Goal: Task Accomplishment & Management: Manage account settings

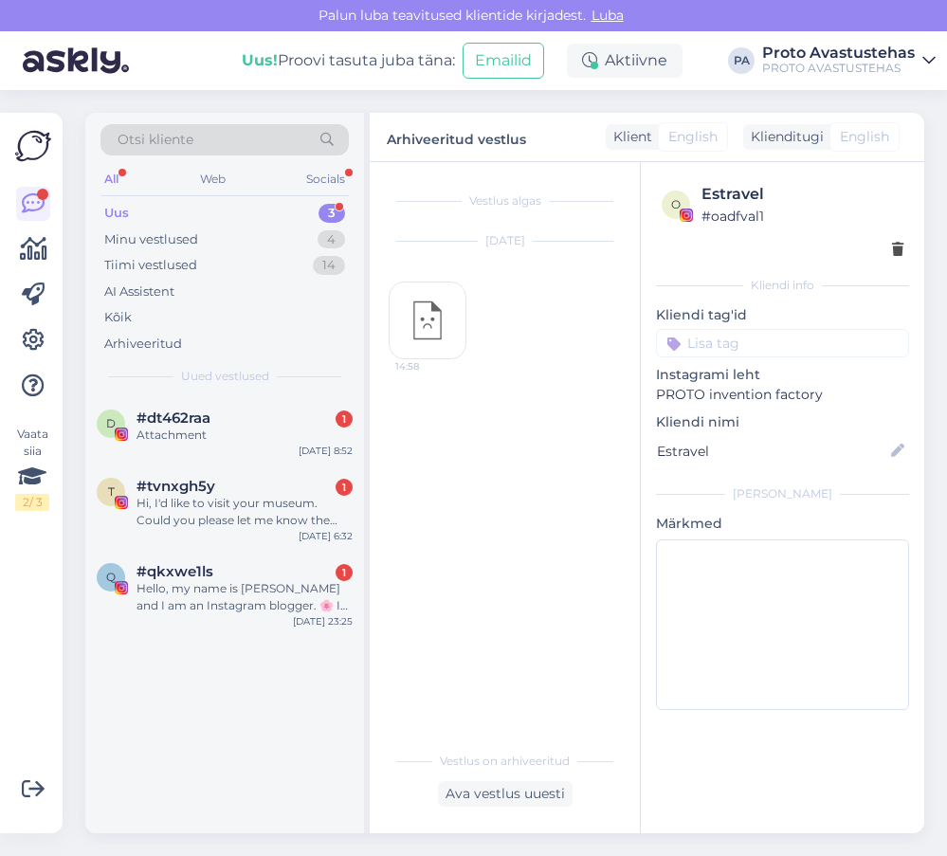
click at [113, 212] on div "Uus" at bounding box center [116, 213] width 25 height 19
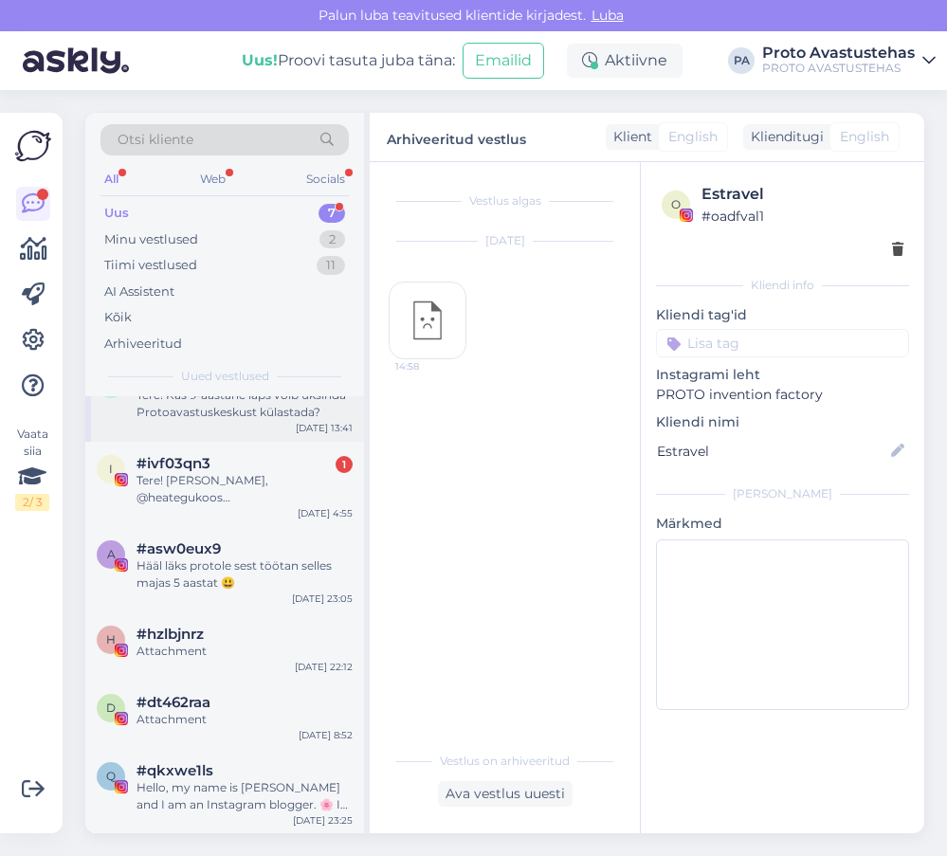
scroll to position [109, 0]
click at [190, 792] on div "Hello, my name is [PERSON_NAME] and I am an Instagram blogger. 🌸 I share tips o…" at bounding box center [245, 795] width 216 height 34
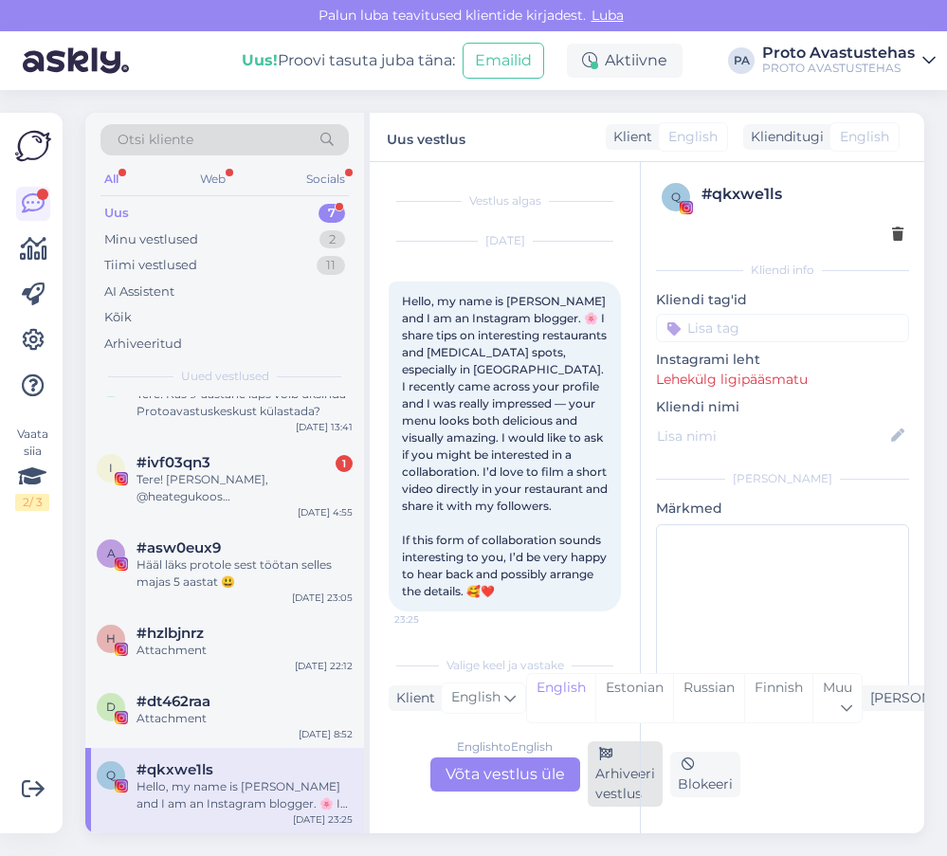
click at [621, 786] on div "Arhiveeri vestlus" at bounding box center [625, 773] width 75 height 65
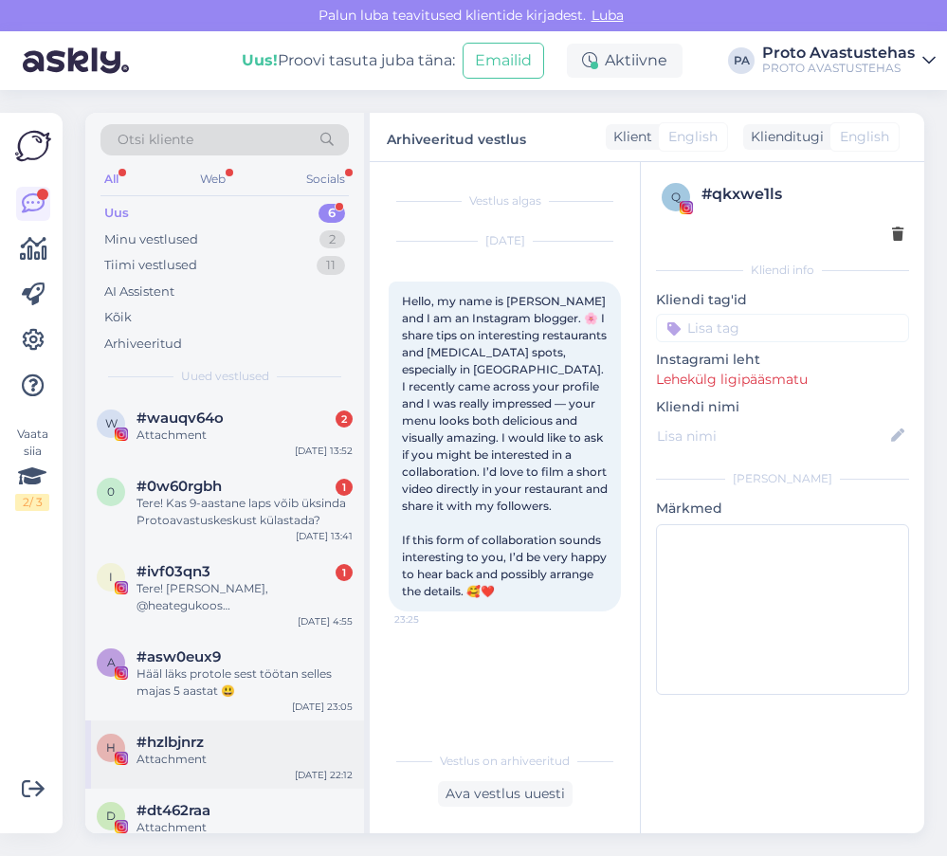
scroll to position [24, 0]
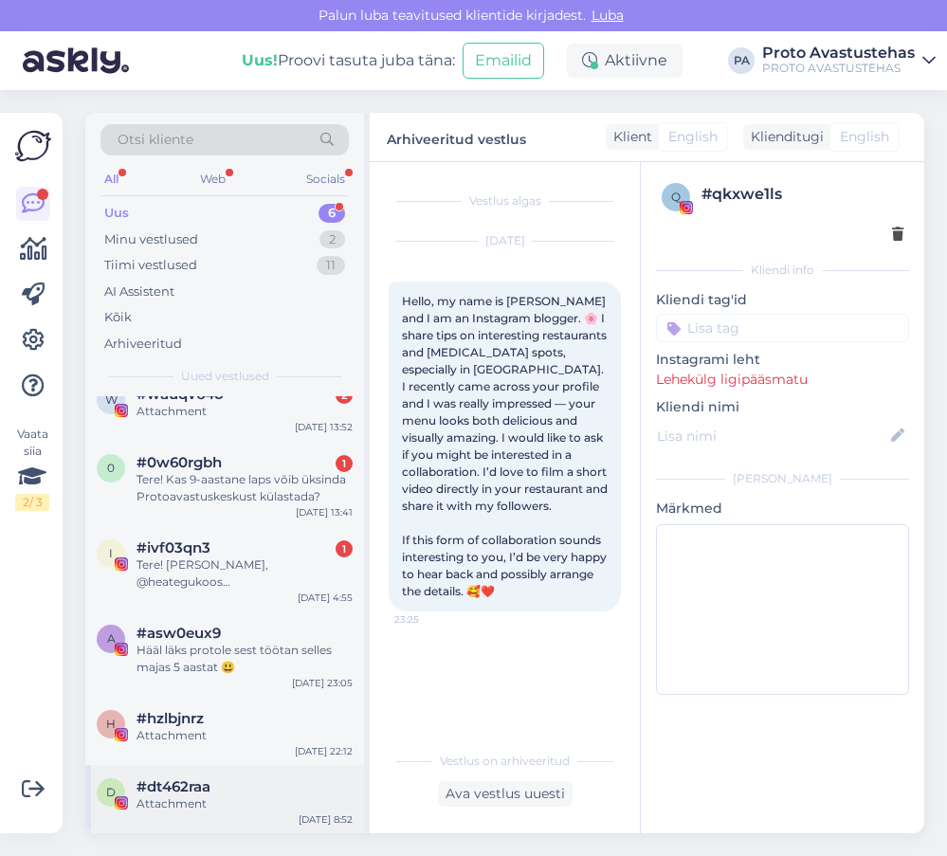
click at [169, 787] on span "#dt462raa" at bounding box center [174, 786] width 74 height 17
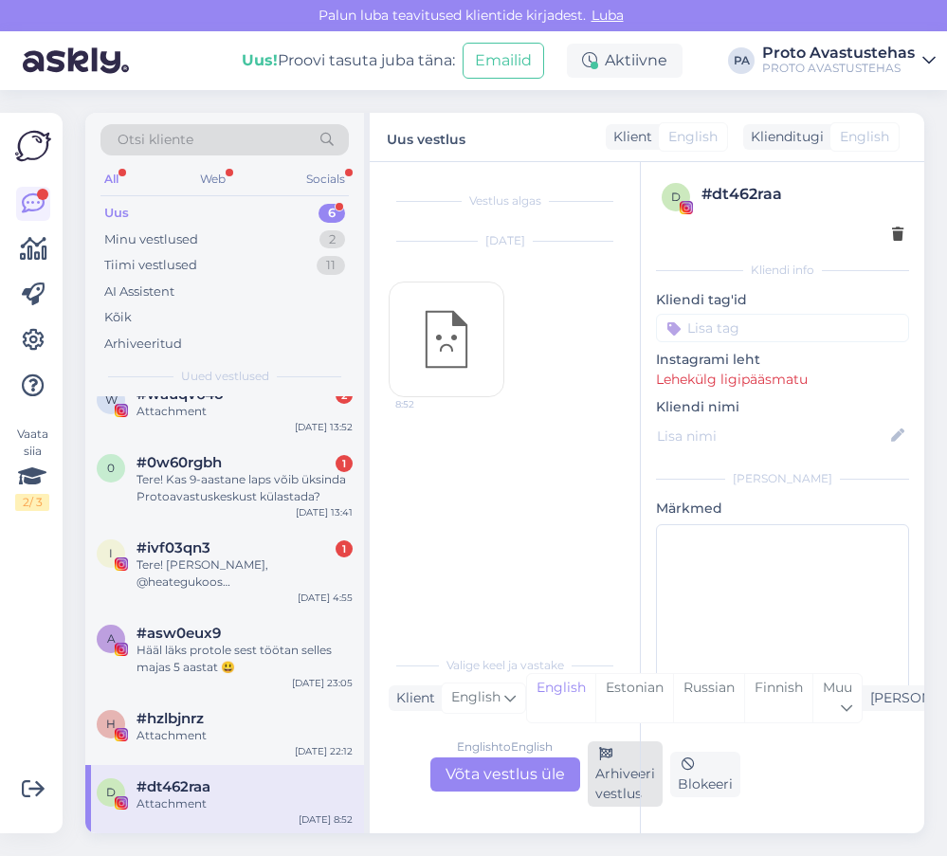
click at [617, 777] on div "Arhiveeri vestlus" at bounding box center [625, 773] width 75 height 65
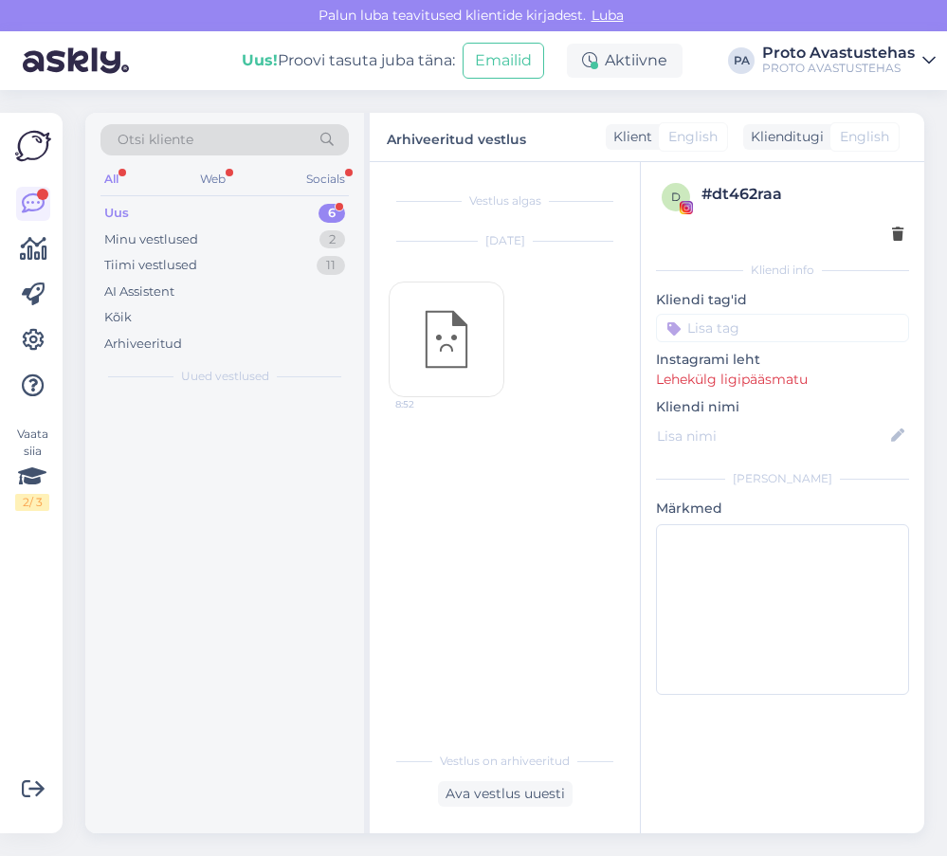
scroll to position [0, 0]
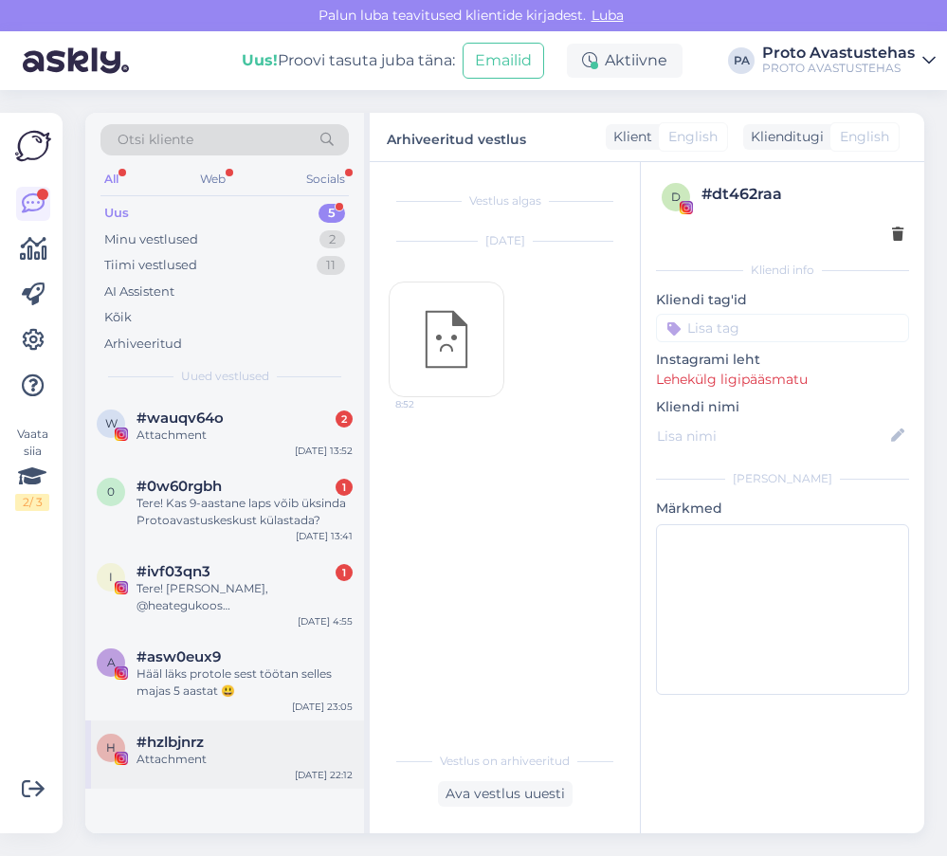
click at [193, 752] on div "Attachment" at bounding box center [245, 759] width 216 height 17
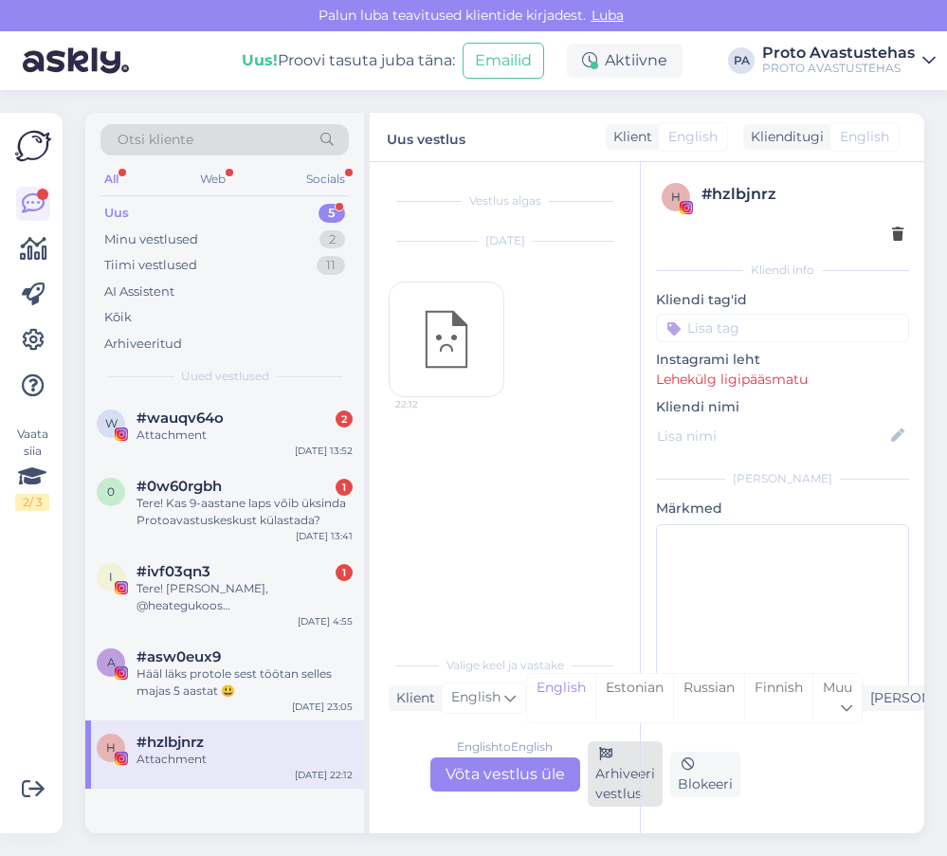
click at [621, 787] on div "Arhiveeri vestlus" at bounding box center [625, 773] width 75 height 65
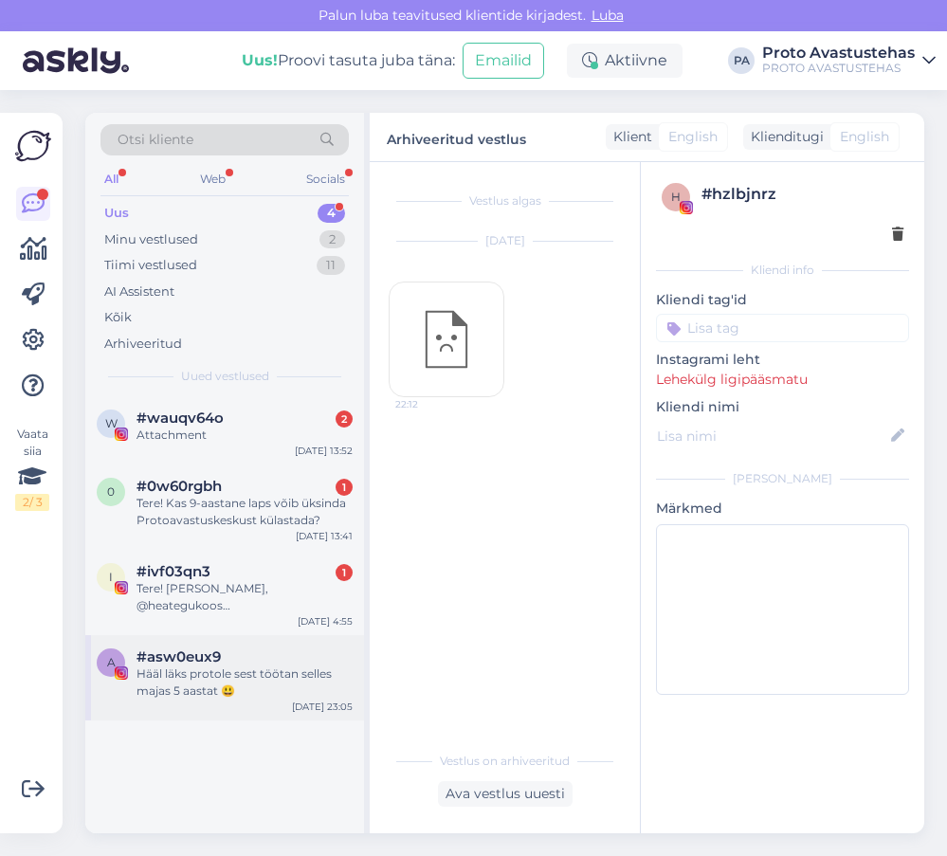
click at [167, 675] on div "Hääl läks protole sest töötan selles majas 5 aastat 😃" at bounding box center [245, 682] width 216 height 34
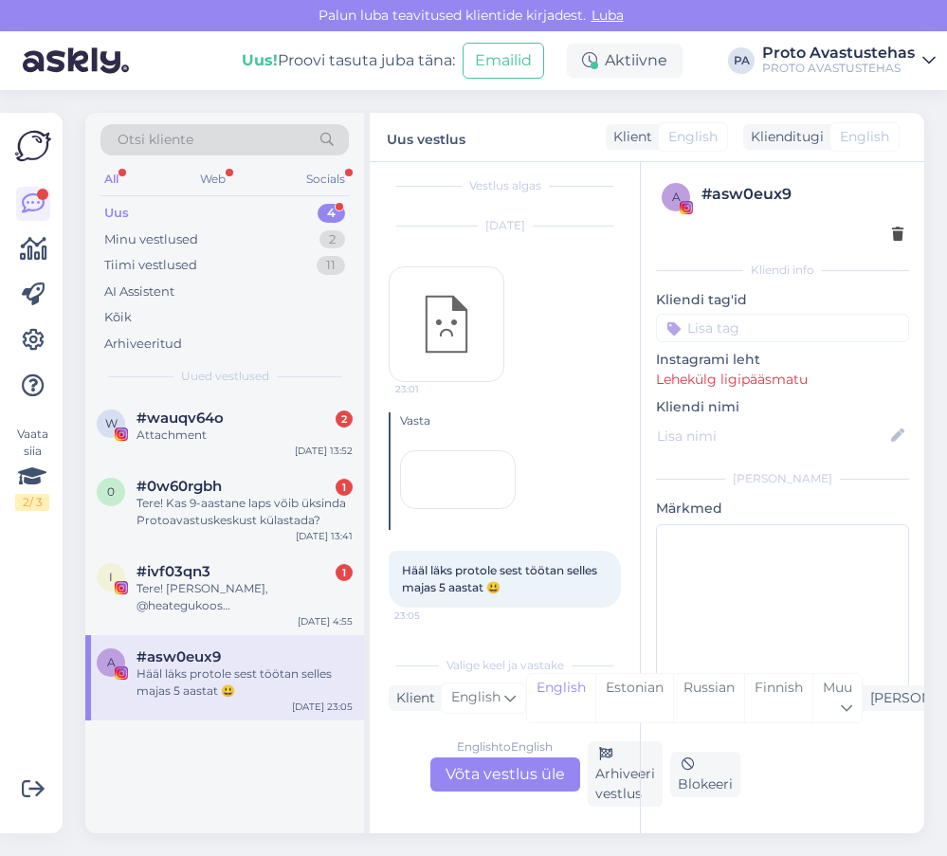
scroll to position [157, 0]
click at [471, 450] on div at bounding box center [458, 479] width 116 height 59
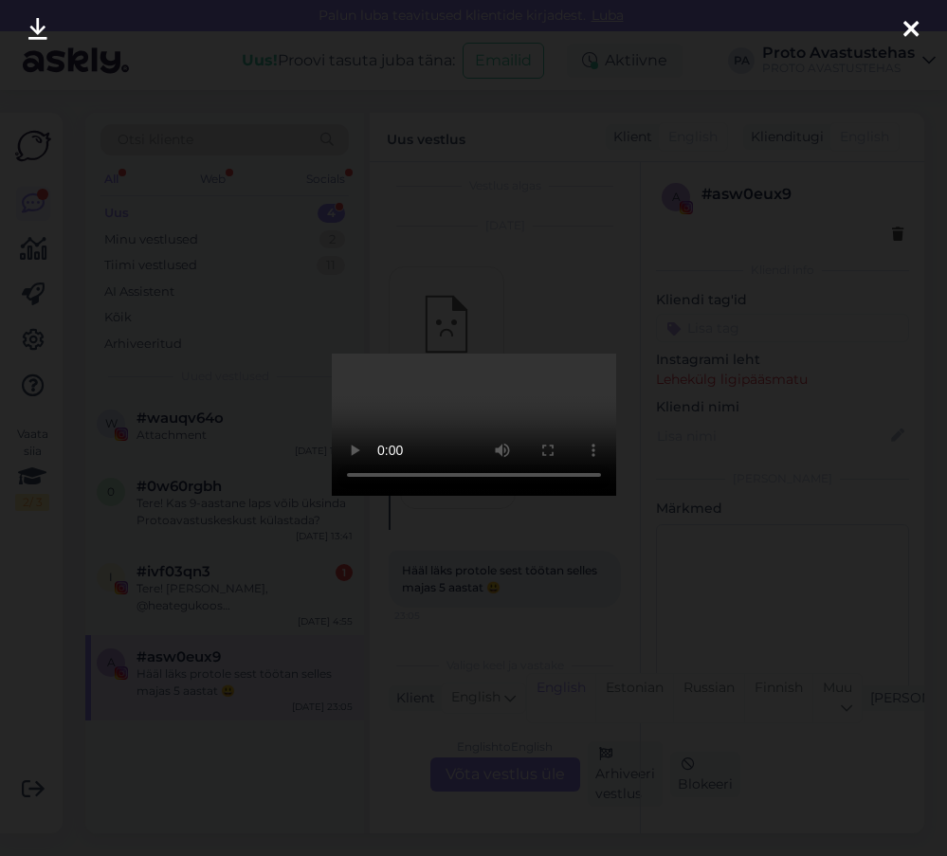
click at [916, 31] on icon at bounding box center [910, 30] width 15 height 25
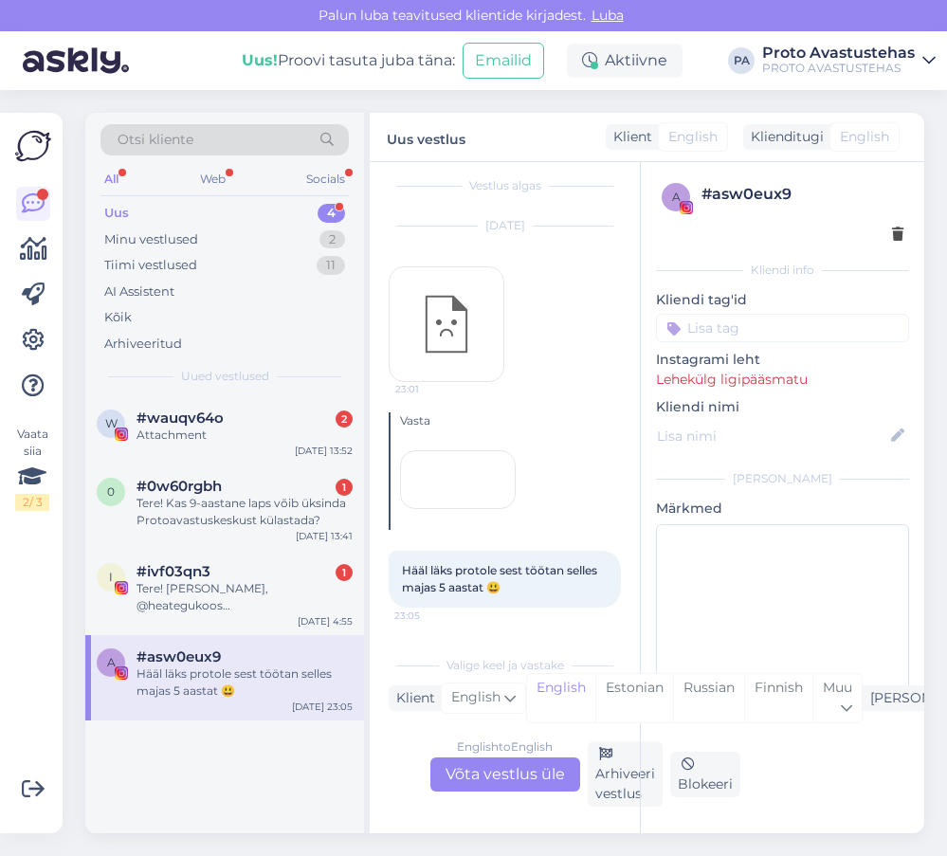
drag, startPoint x: 615, startPoint y: 780, endPoint x: 474, endPoint y: 734, distance: 148.7
click at [615, 780] on div "Arhiveeri vestlus" at bounding box center [625, 773] width 75 height 65
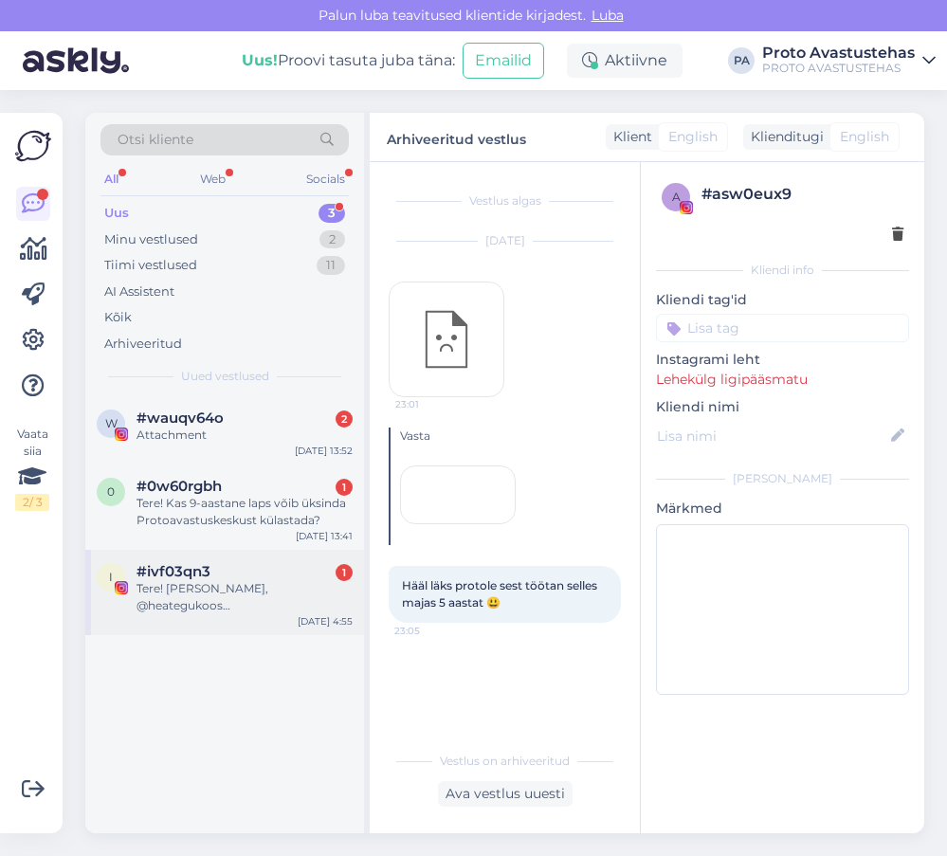
click at [232, 599] on div "Tere! [PERSON_NAME], @heategukoos kommunikatsioonijuht. Meie algatus on loodud …" at bounding box center [245, 597] width 216 height 34
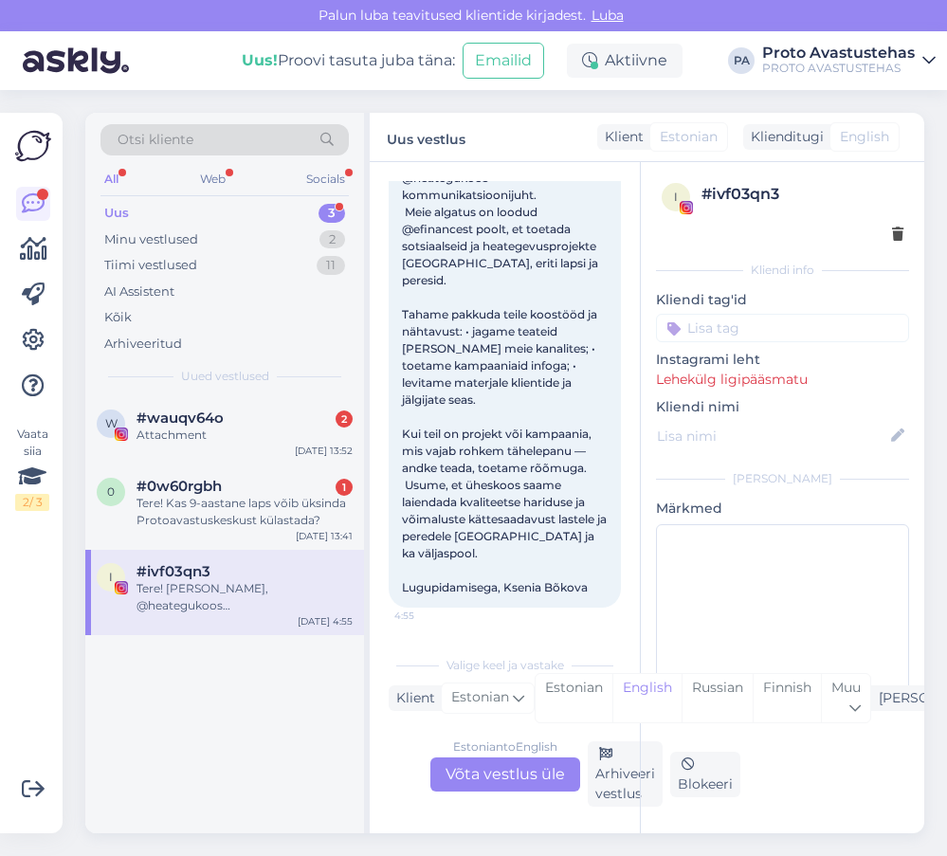
scroll to position [157, 0]
click at [208, 519] on div "Tere! Kas 9-aastane laps võib üksinda Protoavastuskeskust külastada?" at bounding box center [245, 512] width 216 height 34
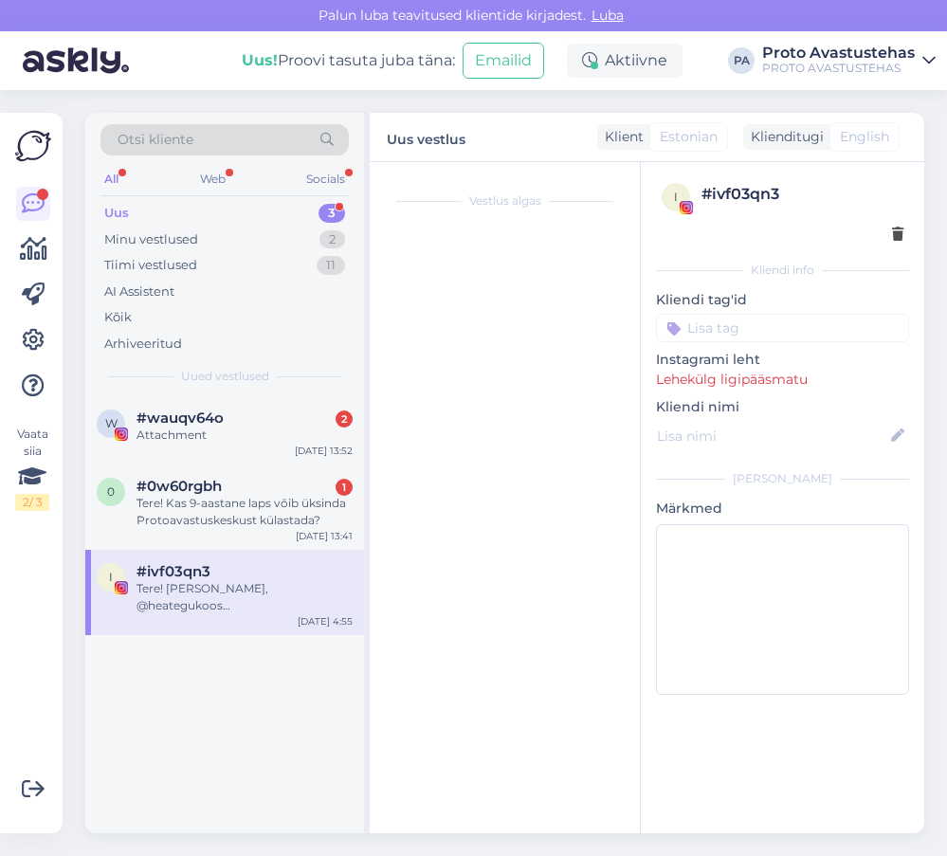
scroll to position [0, 0]
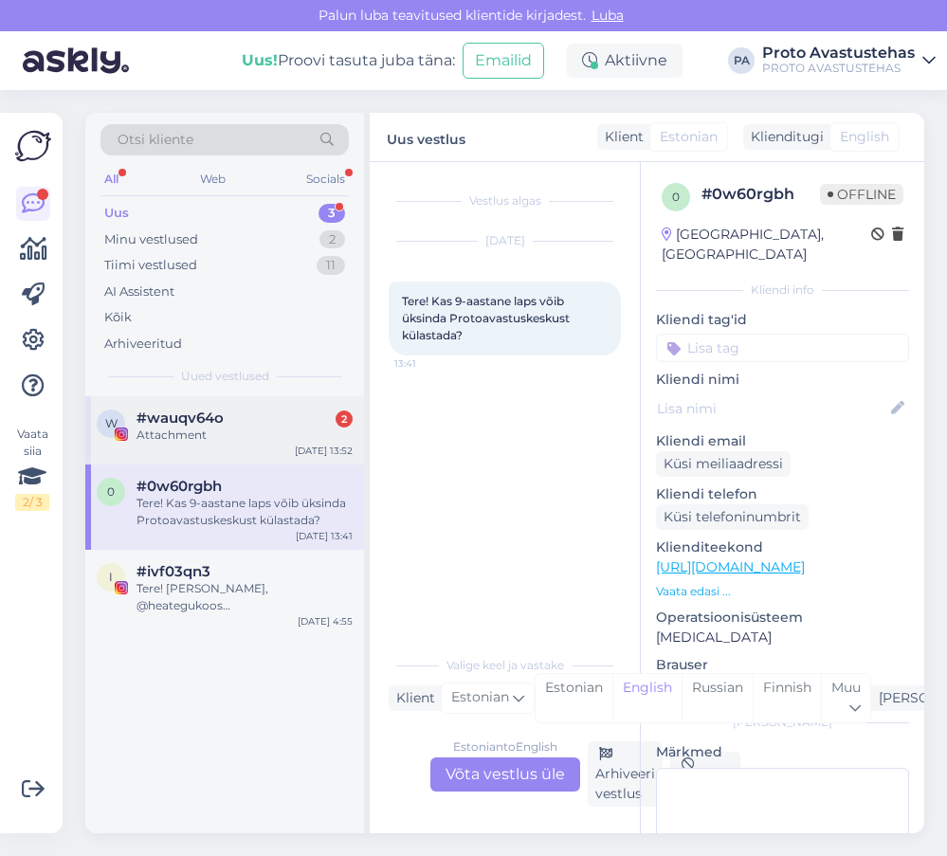
click at [184, 428] on div "Attachment" at bounding box center [245, 435] width 216 height 17
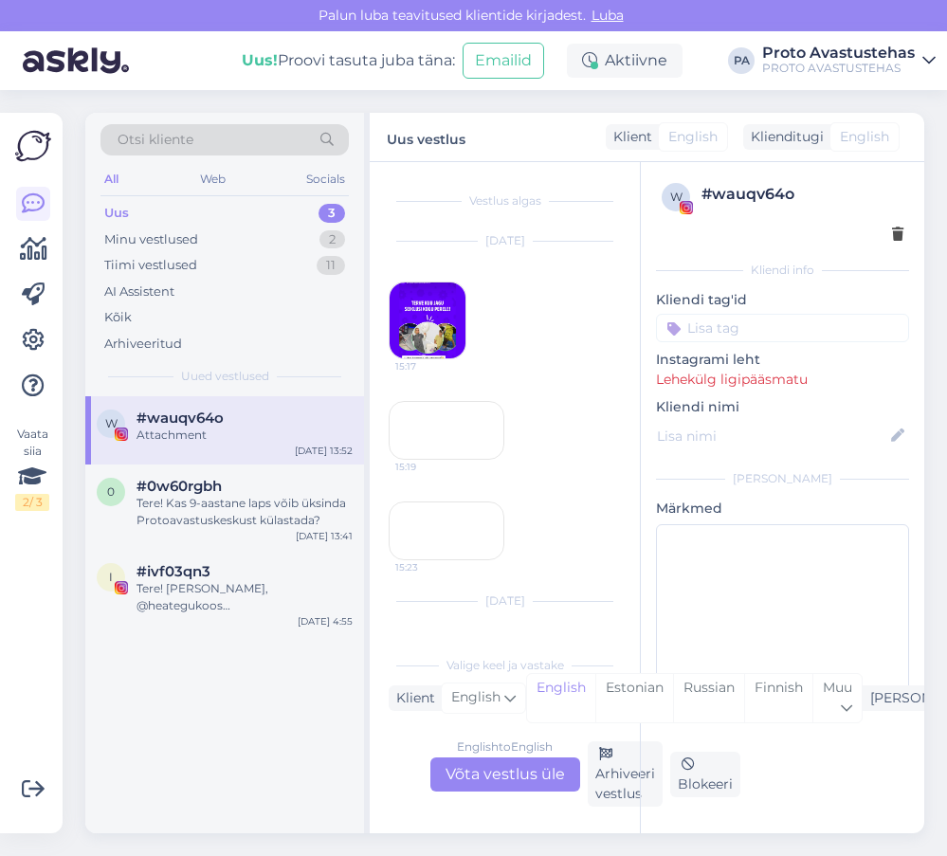
click at [417, 302] on img at bounding box center [428, 320] width 76 height 76
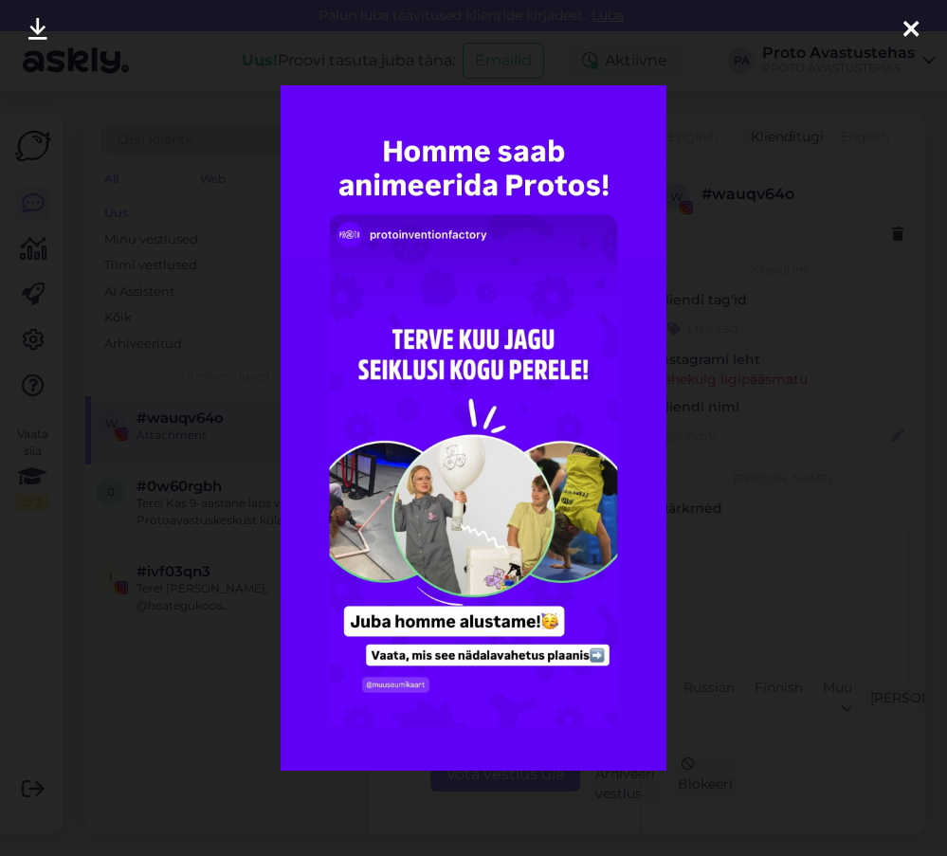
click at [907, 29] on icon at bounding box center [910, 30] width 15 height 25
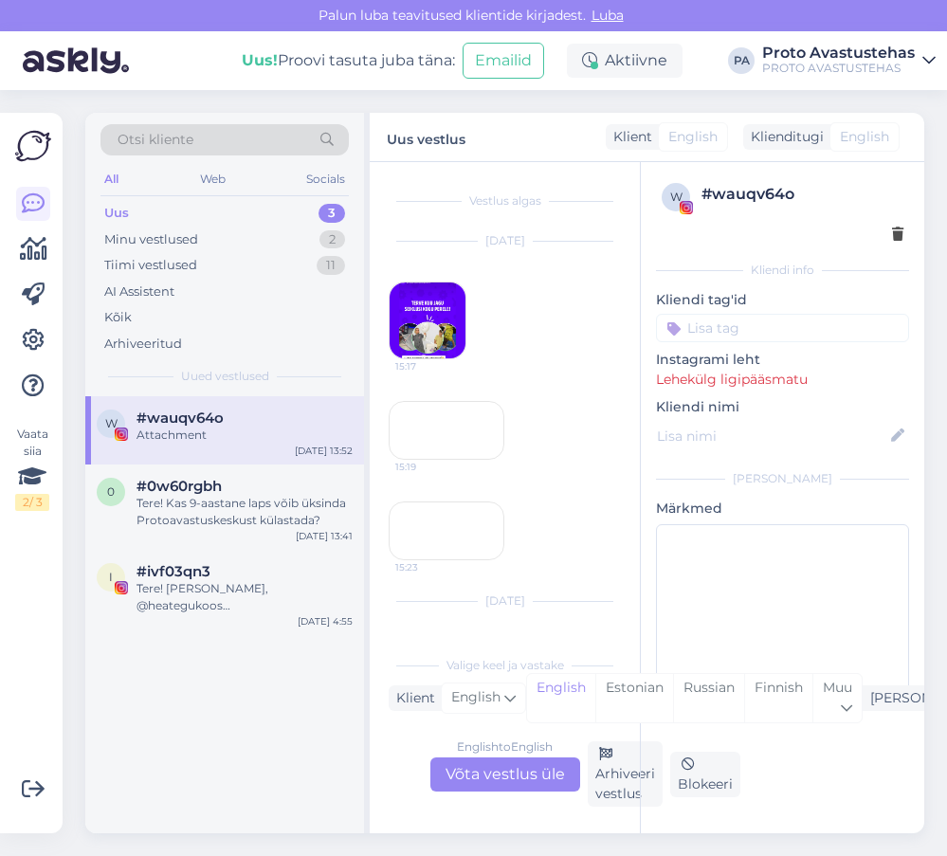
click at [458, 460] on div "15:19" at bounding box center [447, 430] width 116 height 59
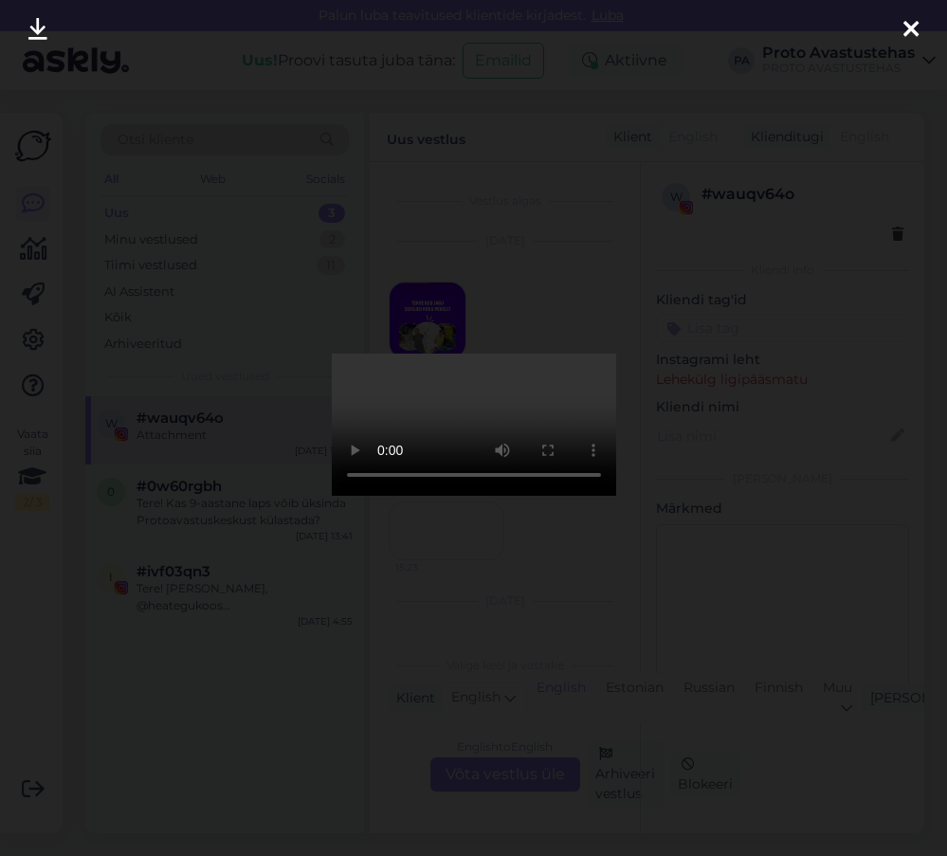
click at [915, 27] on icon at bounding box center [910, 30] width 15 height 25
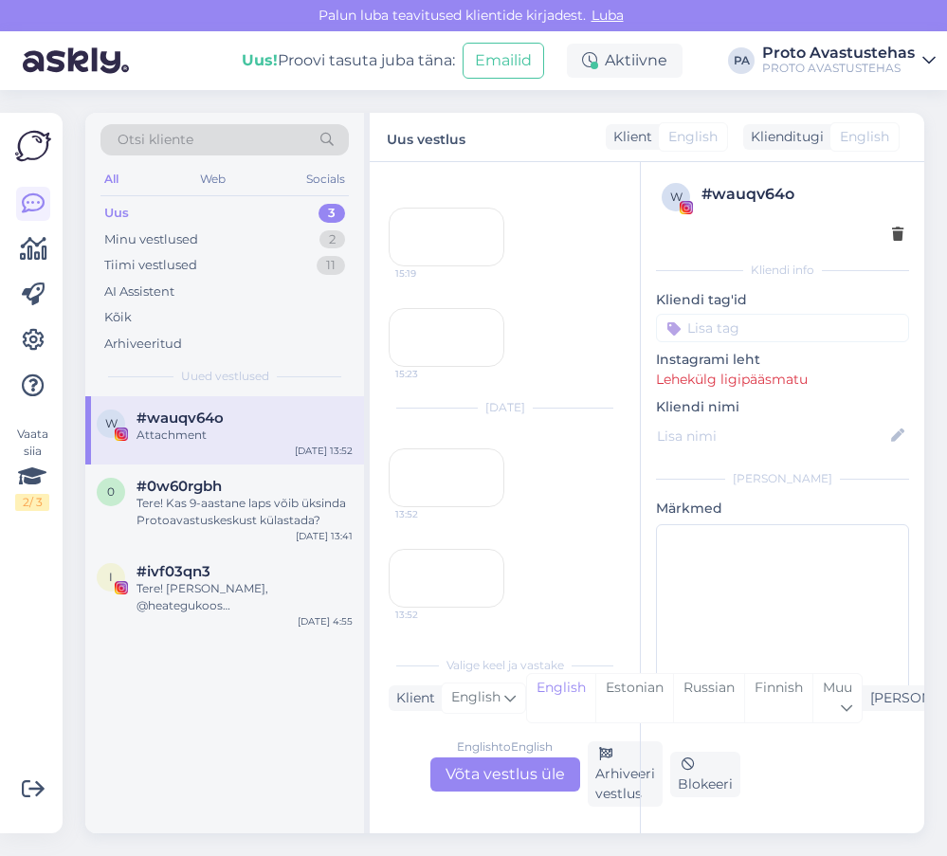
scroll to position [379, 0]
click at [441, 367] on div "15:23" at bounding box center [447, 337] width 116 height 59
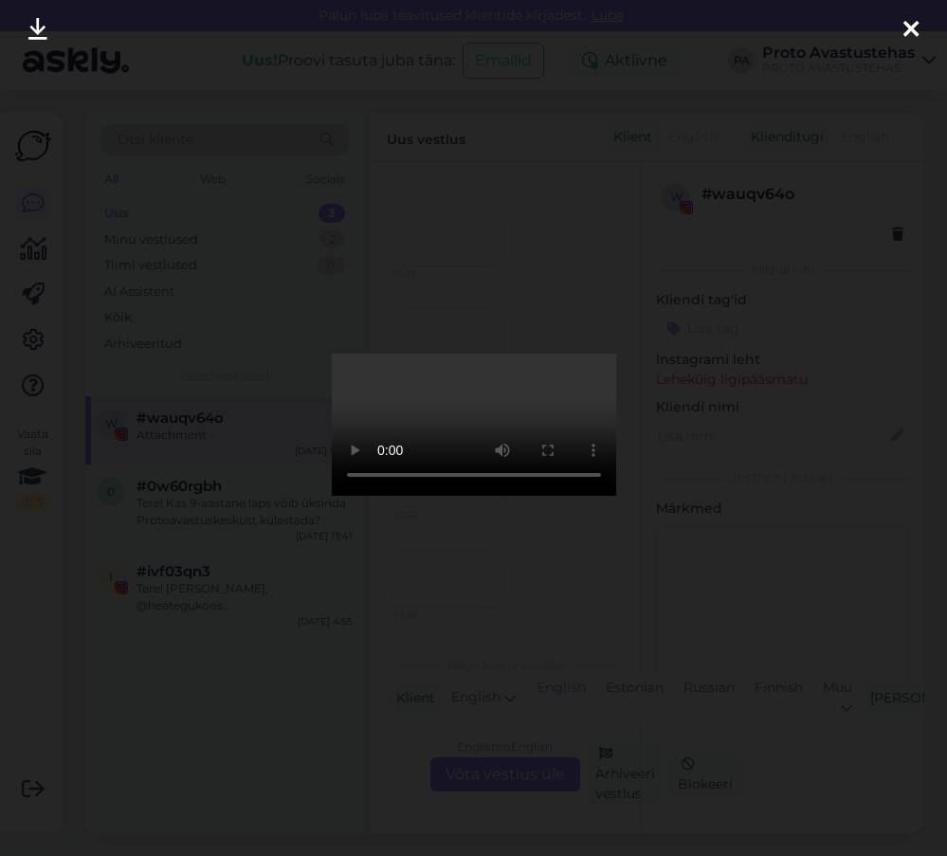
click at [911, 18] on icon at bounding box center [910, 30] width 15 height 25
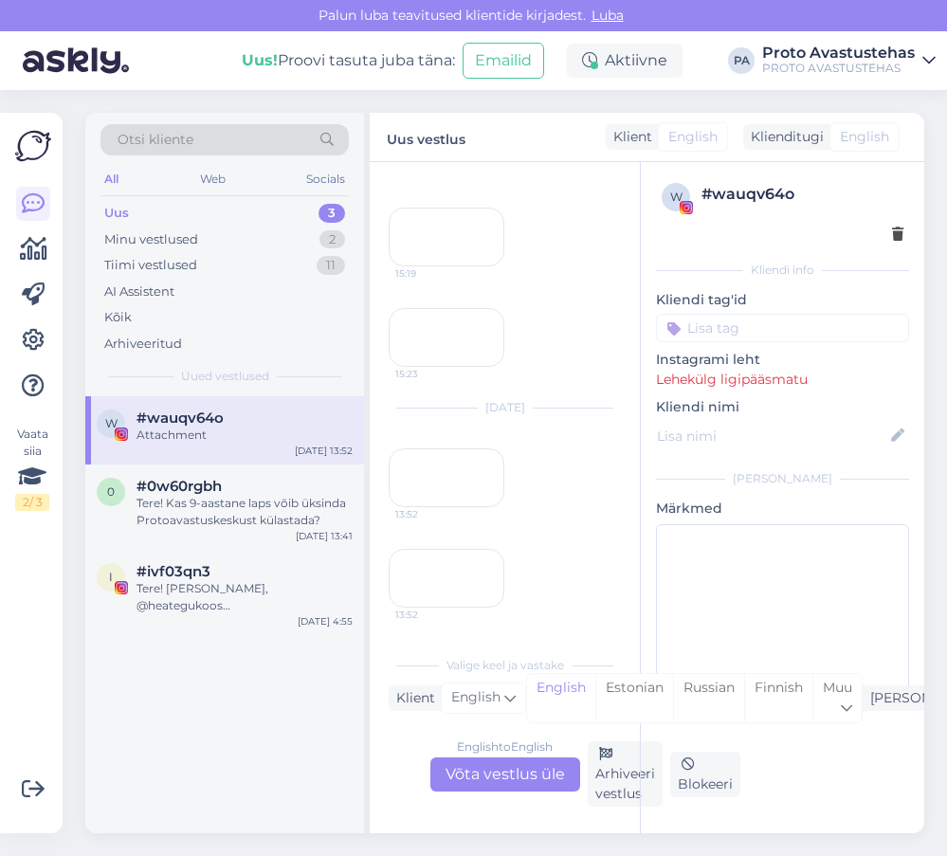
scroll to position [664, 0]
click at [429, 448] on div "13:52" at bounding box center [447, 477] width 116 height 59
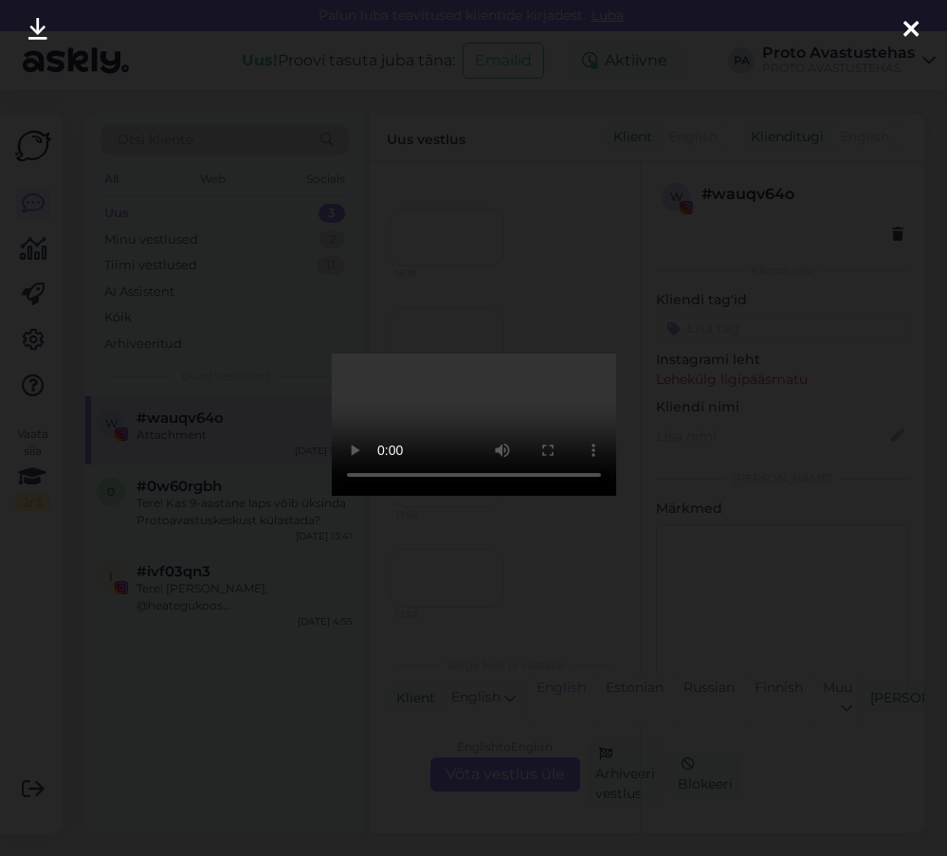
click at [909, 31] on icon at bounding box center [910, 30] width 15 height 25
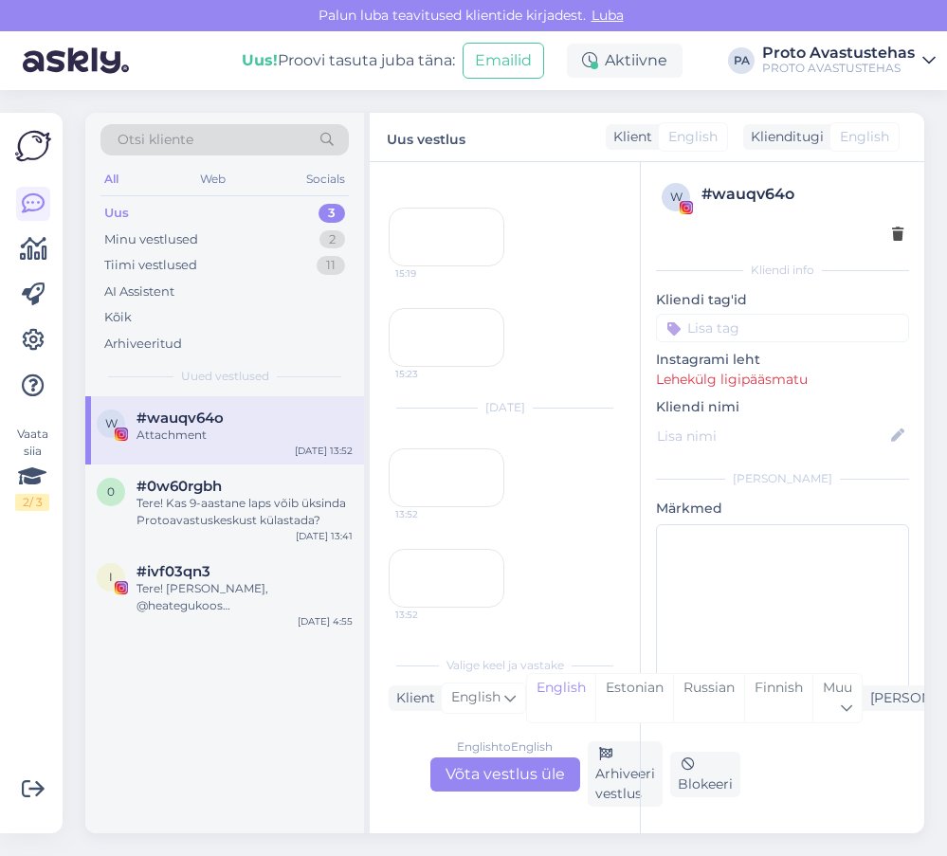
scroll to position [762, 0]
click at [444, 549] on div "13:52" at bounding box center [447, 578] width 116 height 59
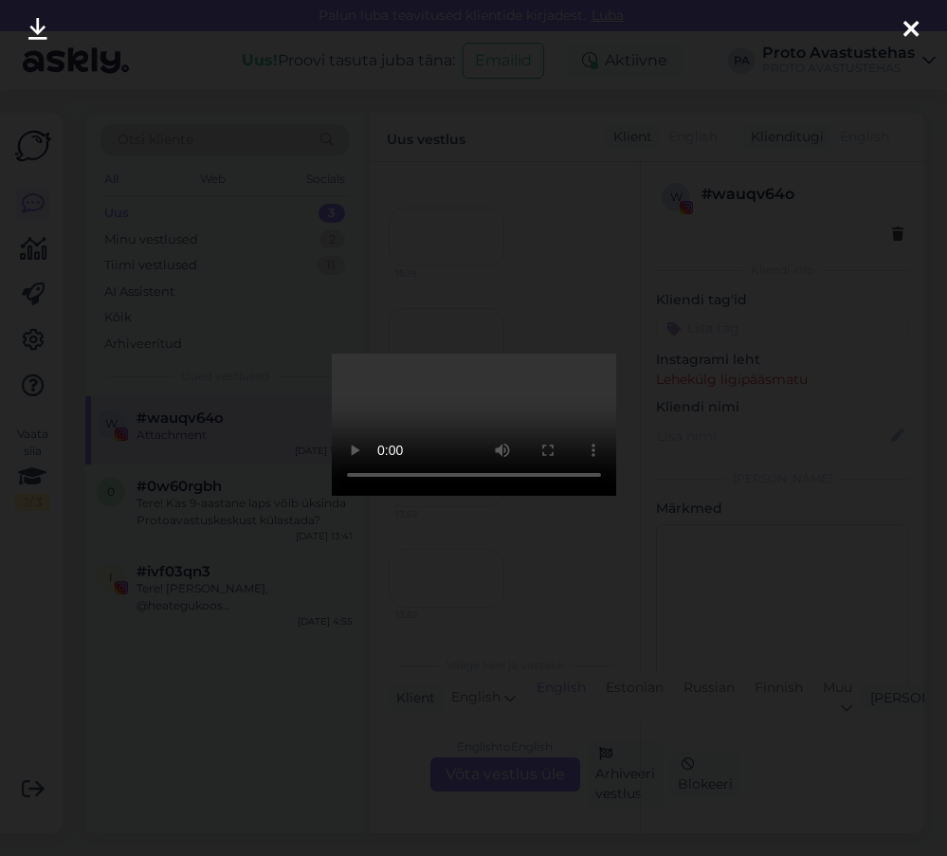
click at [913, 24] on icon at bounding box center [910, 30] width 15 height 25
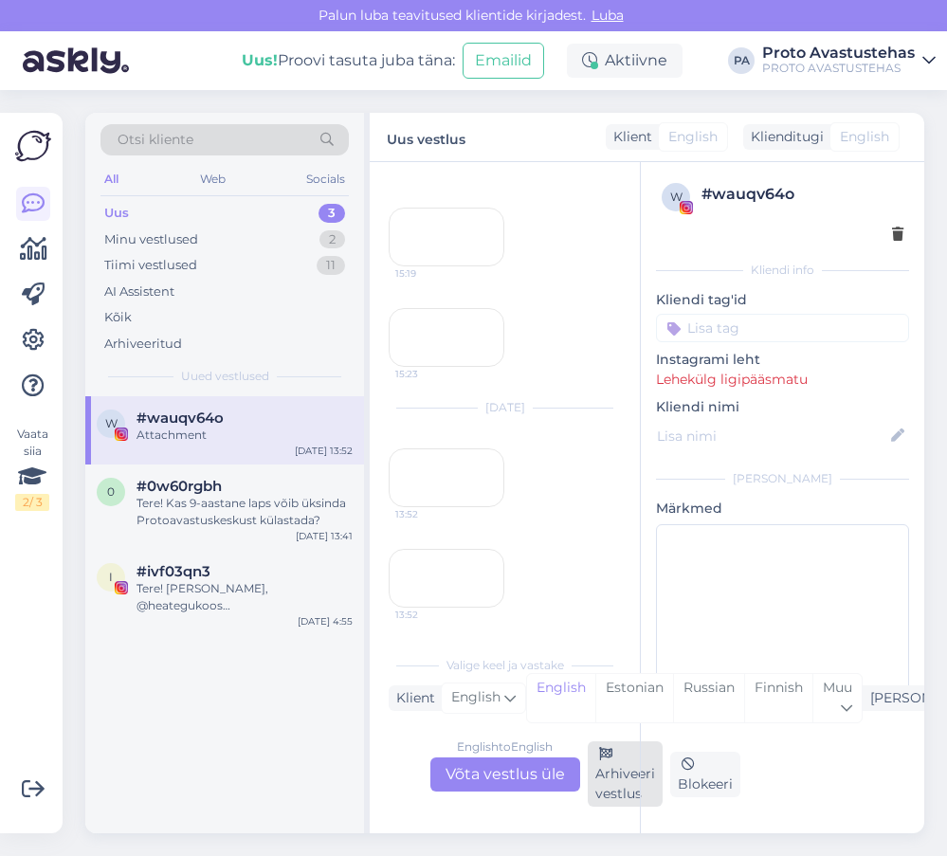
click at [597, 776] on div "Arhiveeri vestlus" at bounding box center [625, 773] width 75 height 65
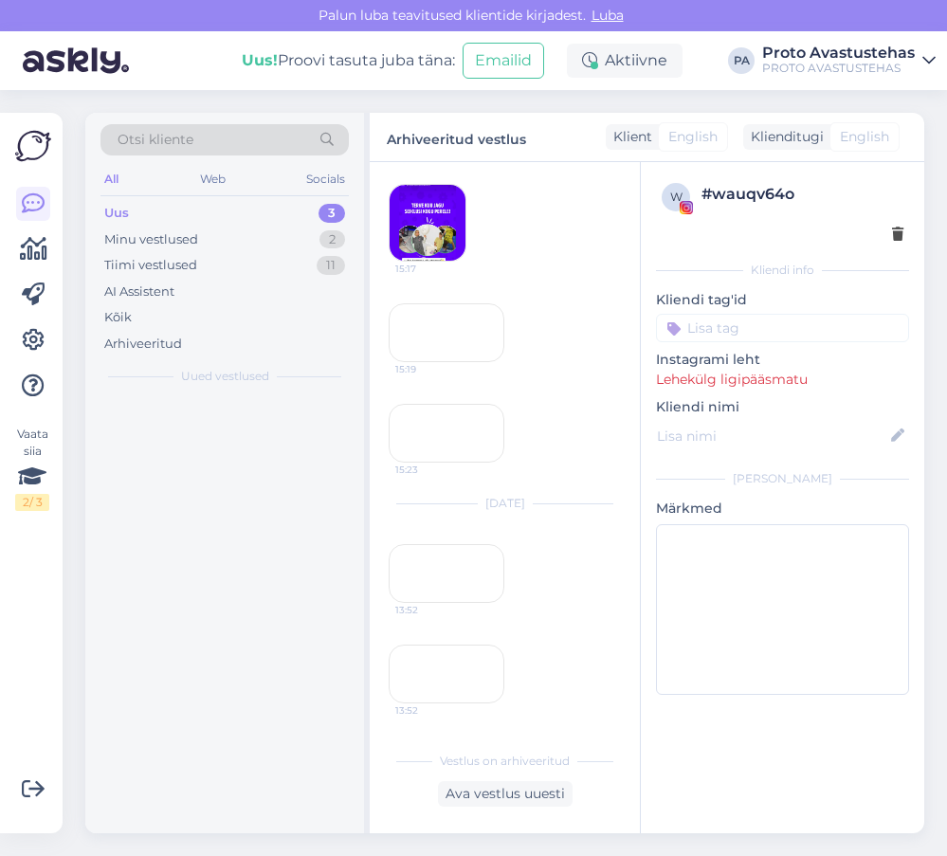
scroll to position [666, 0]
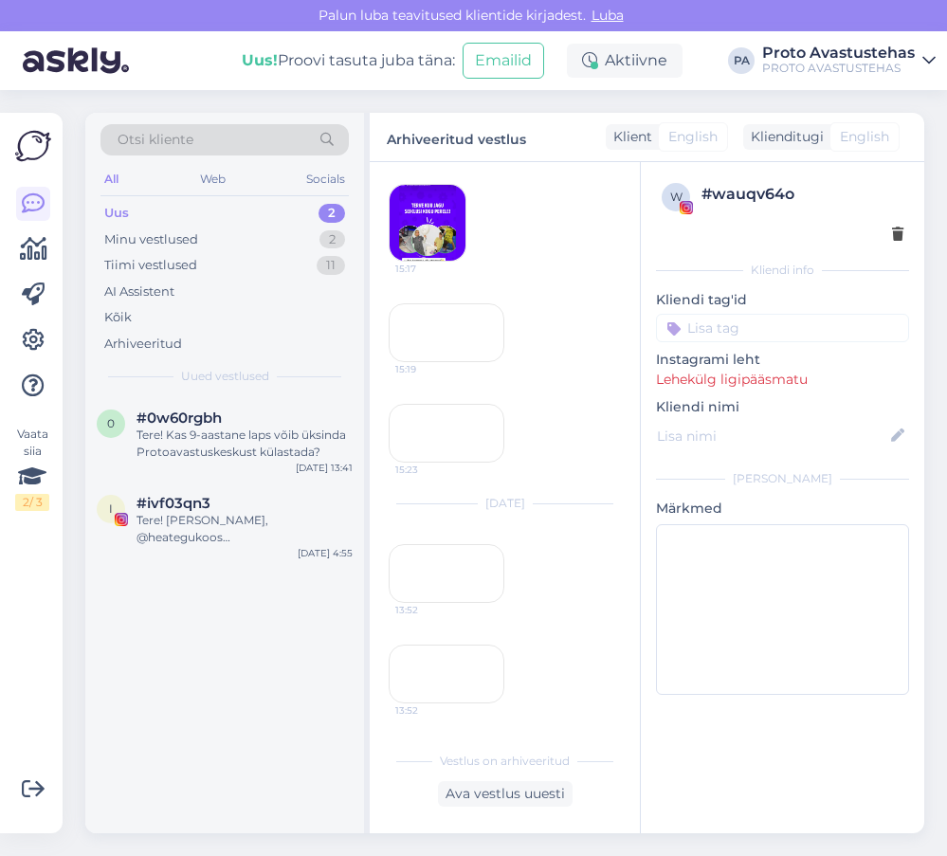
click at [121, 214] on div "Uus" at bounding box center [116, 213] width 25 height 19
